Goal: Complete application form

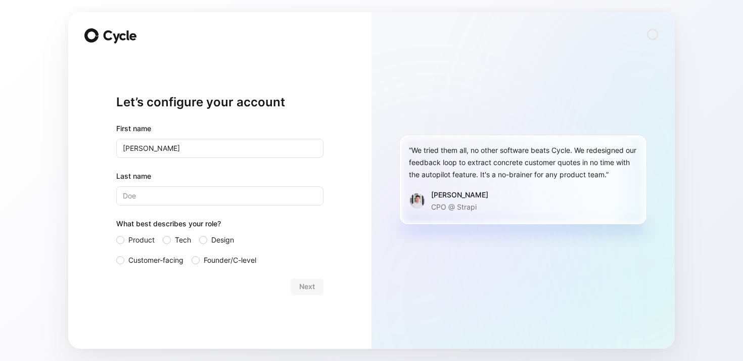
type input "[PERSON_NAME]"
type input "Bouttes"
click at [131, 262] on span "Customer-facing" at bounding box center [155, 260] width 55 height 12
click at [116, 254] on input "Customer-facing" at bounding box center [116, 254] width 0 height 0
click at [308, 289] on span "Next" at bounding box center [307, 286] width 16 height 12
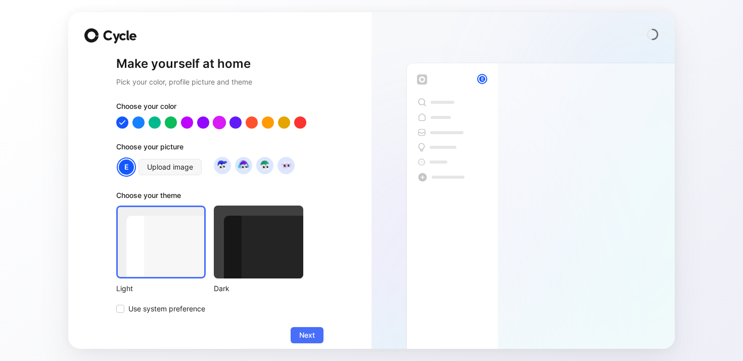
click at [217, 123] on div at bounding box center [219, 122] width 13 height 13
click at [280, 121] on div at bounding box center [284, 122] width 13 height 13
click at [264, 121] on div at bounding box center [267, 122] width 13 height 13
click at [258, 257] on div at bounding box center [259, 241] width 90 height 73
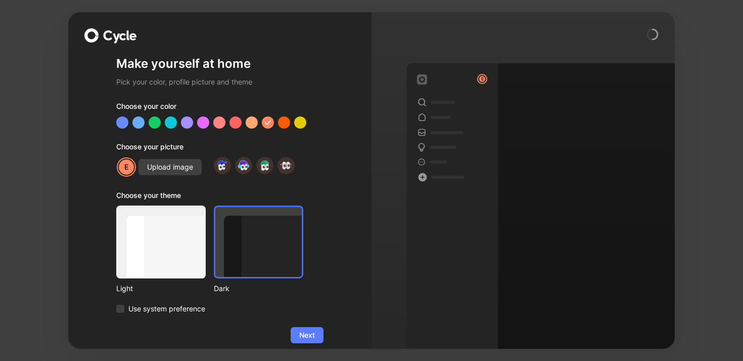
click at [308, 334] on span "Next" at bounding box center [307, 335] width 16 height 12
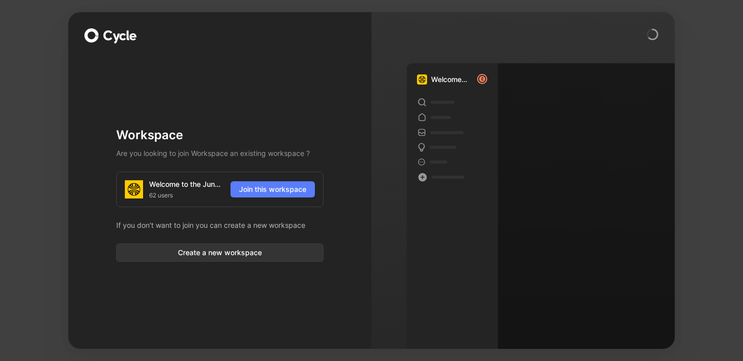
click at [289, 191] on span "Join this workspace" at bounding box center [272, 189] width 67 height 12
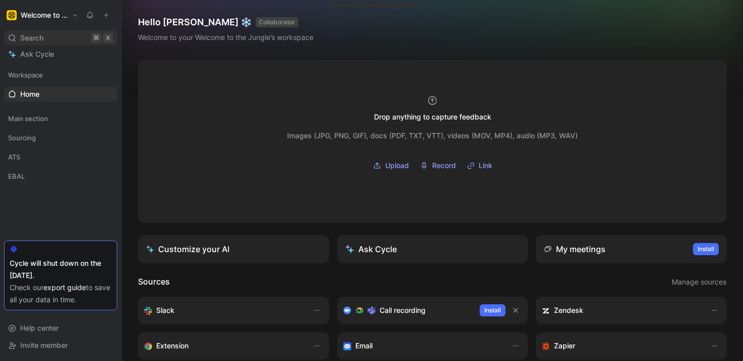
click at [36, 39] on span "Search" at bounding box center [31, 38] width 23 height 12
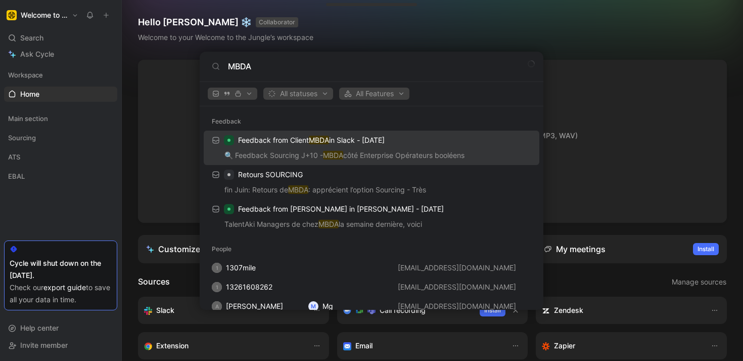
type input "MBDA"
